Goal: Task Accomplishment & Management: Manage account settings

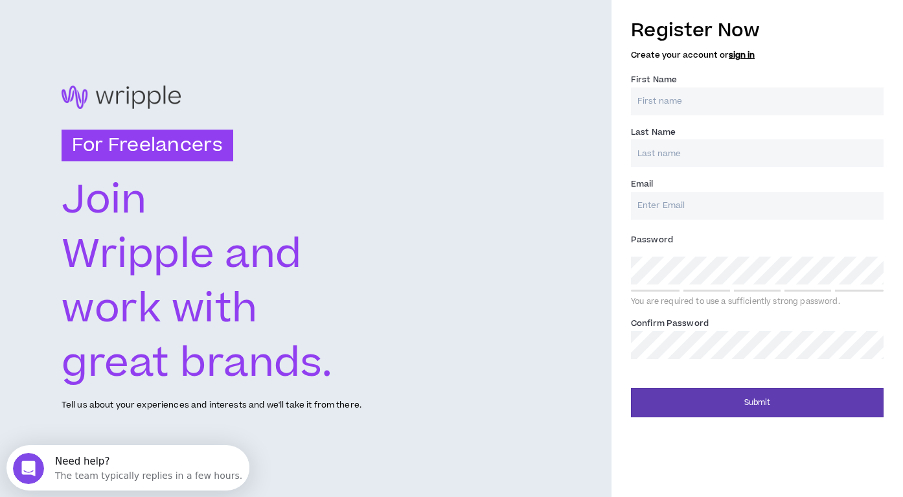
click at [687, 104] on input "First Name *" at bounding box center [757, 101] width 253 height 28
type input "Ryan-Alexandra"
type input "Petit"
type input "alexpetit16@gmail.com"
type input "Petit"
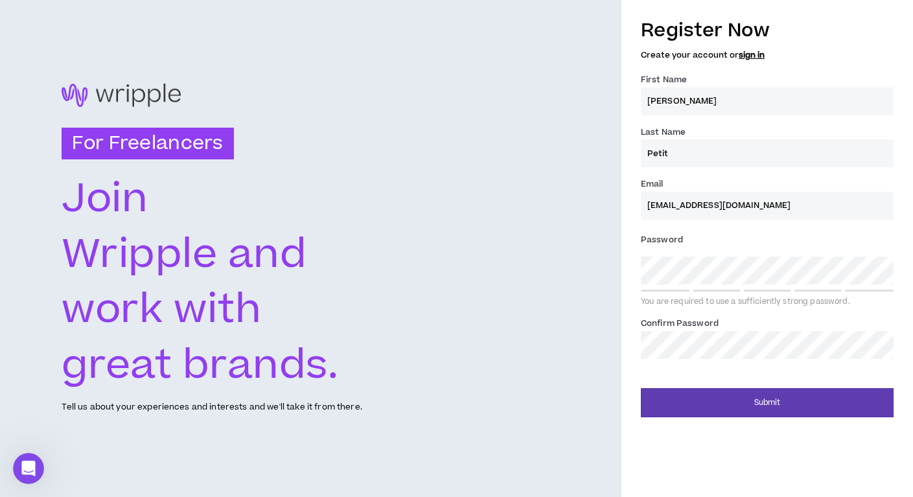
drag, startPoint x: 694, startPoint y: 205, endPoint x: 604, endPoint y: 207, distance: 90.7
click at [604, 207] on div "For Freelancers Join Wripple and work with great brands. Tell us about your exp…" at bounding box center [456, 248] width 913 height 497
type input "[DOMAIN_NAME][EMAIL_ADDRESS][DOMAIN_NAME]"
click at [724, 326] on div "Confirm Password *" at bounding box center [767, 337] width 253 height 42
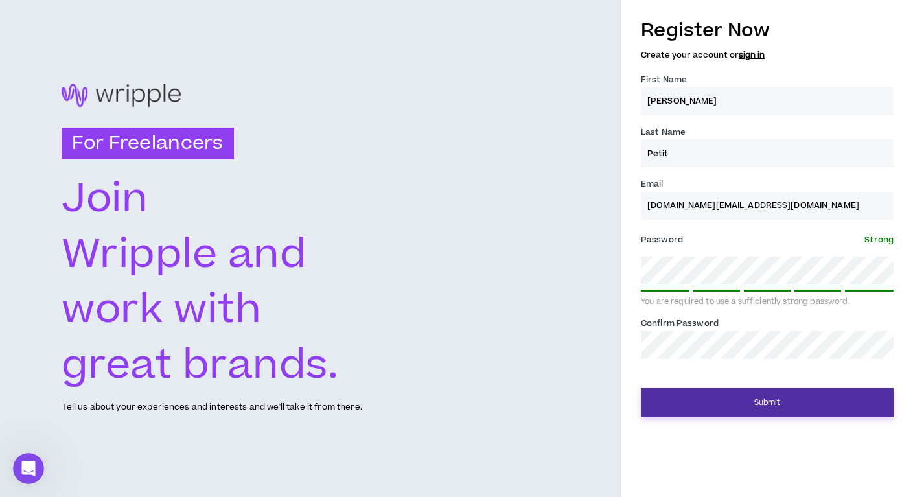
click at [727, 399] on button "Submit" at bounding box center [767, 402] width 253 height 29
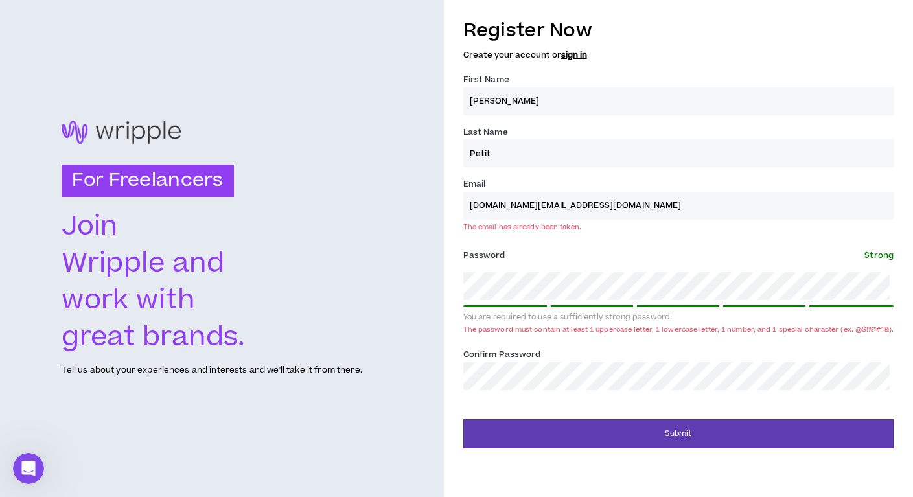
click at [101, 128] on div at bounding box center [222, 131] width 320 height 23
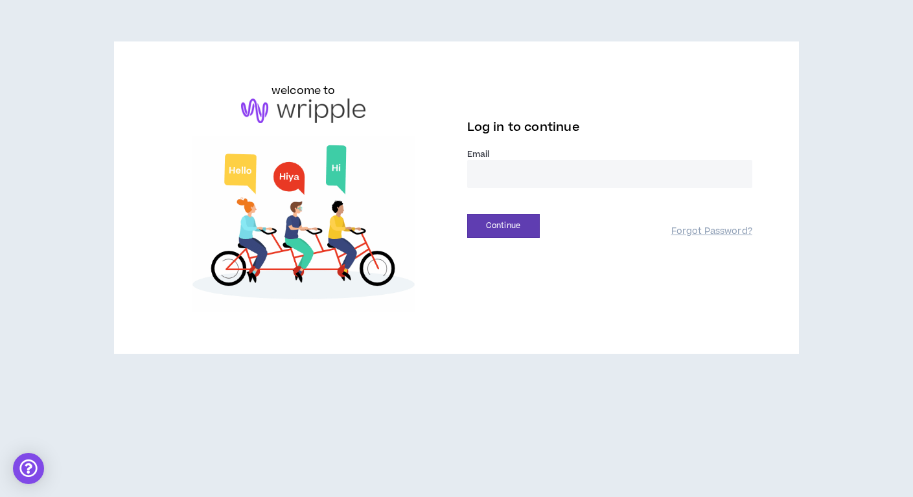
click at [502, 165] on input "email" at bounding box center [609, 174] width 285 height 28
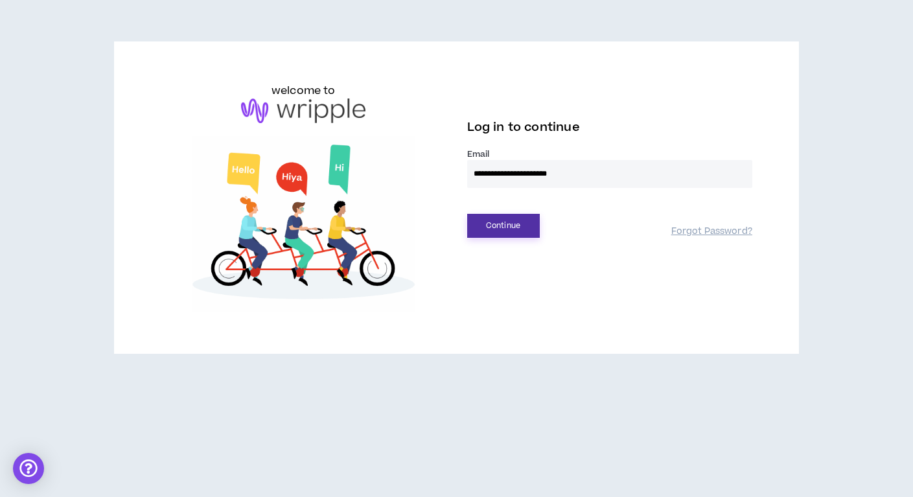
type input "**********"
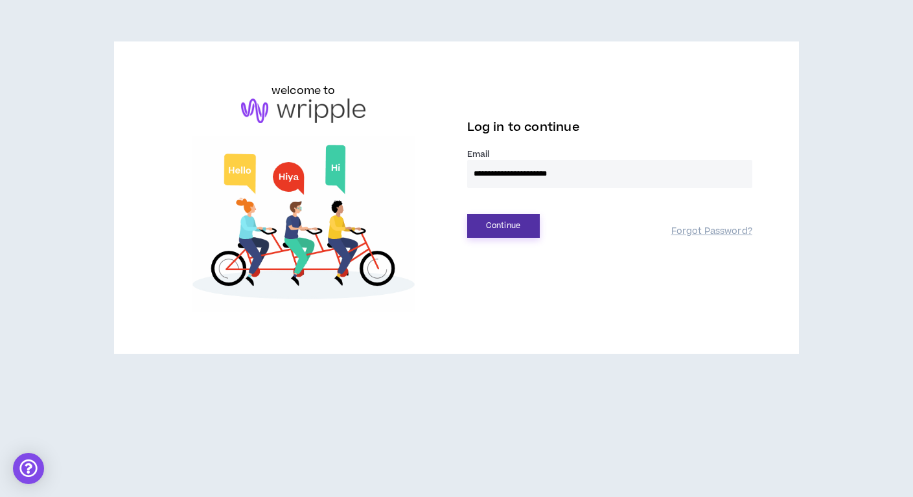
click at [493, 229] on button "Continue" at bounding box center [503, 226] width 73 height 24
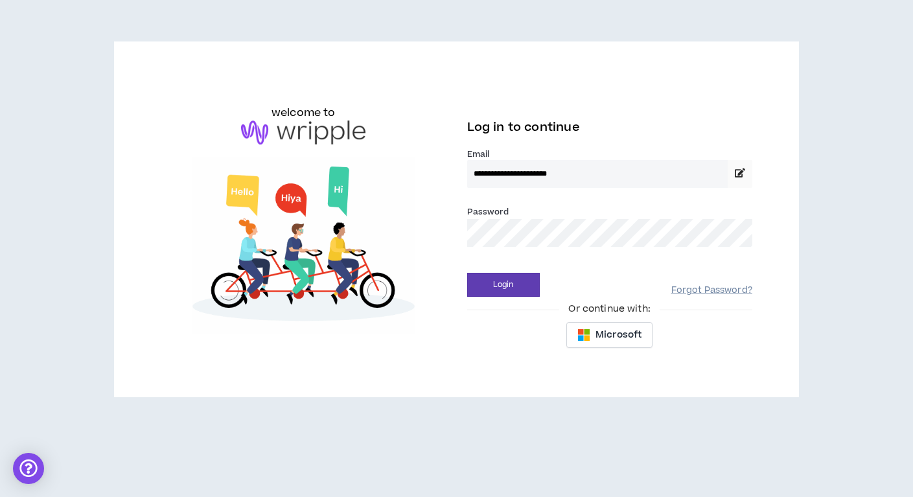
click at [710, 286] on link "Forgot Password?" at bounding box center [711, 290] width 81 height 12
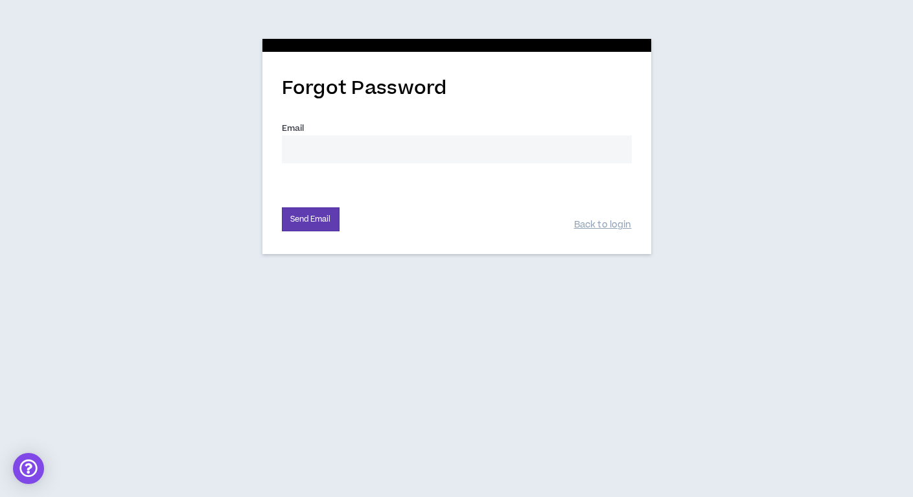
click at [388, 150] on input "Email *" at bounding box center [457, 149] width 350 height 28
type input "[DOMAIN_NAME][EMAIL_ADDRESS][DOMAIN_NAME]"
click at [308, 217] on button "Send Email" at bounding box center [311, 219] width 58 height 24
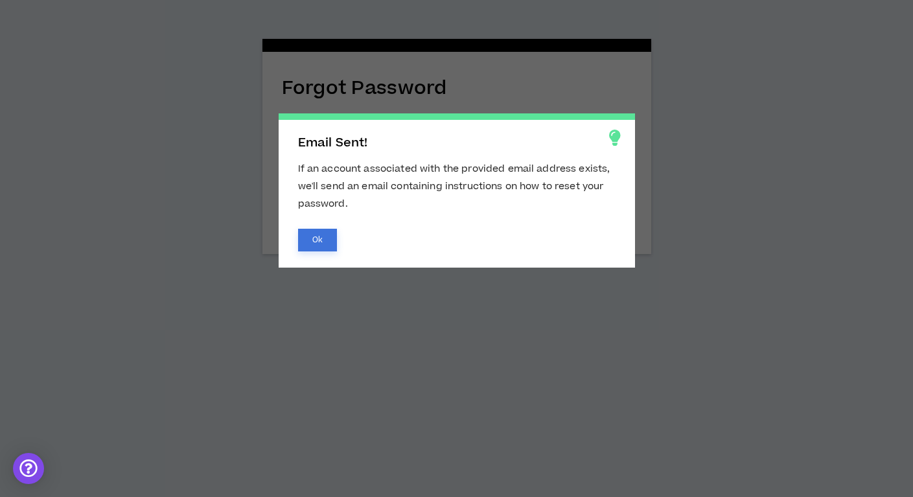
click at [304, 244] on button "Ok" at bounding box center [317, 240] width 39 height 23
